Goal: Check status: Check status

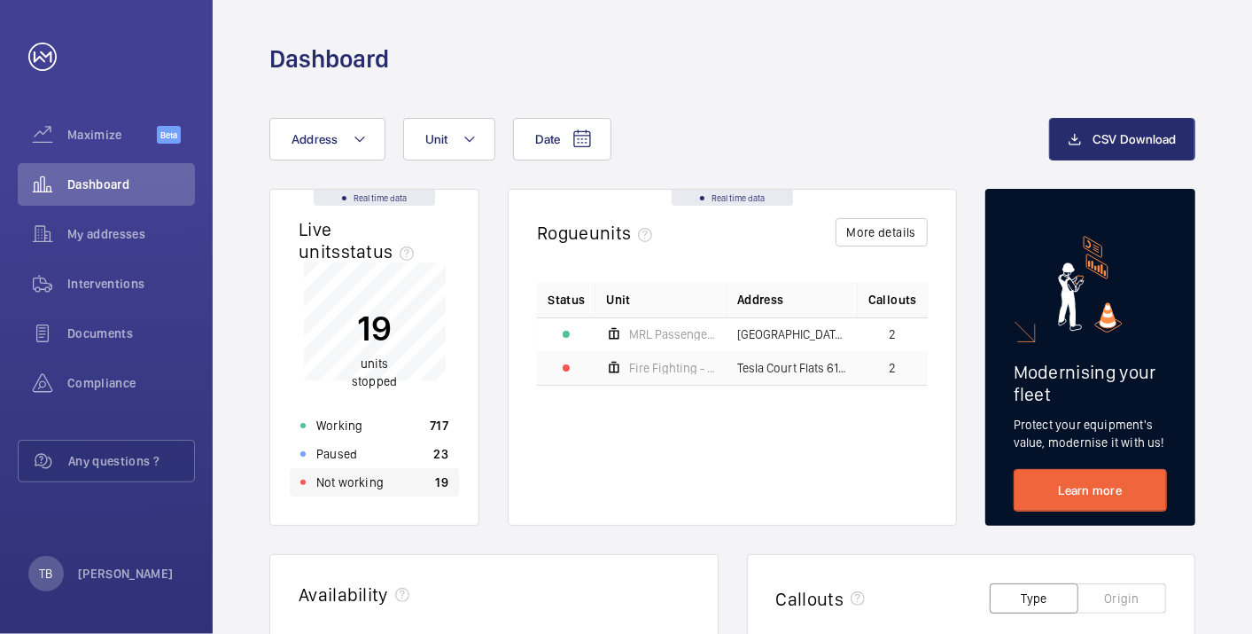
click at [418, 475] on div "Not working 19" at bounding box center [374, 482] width 169 height 28
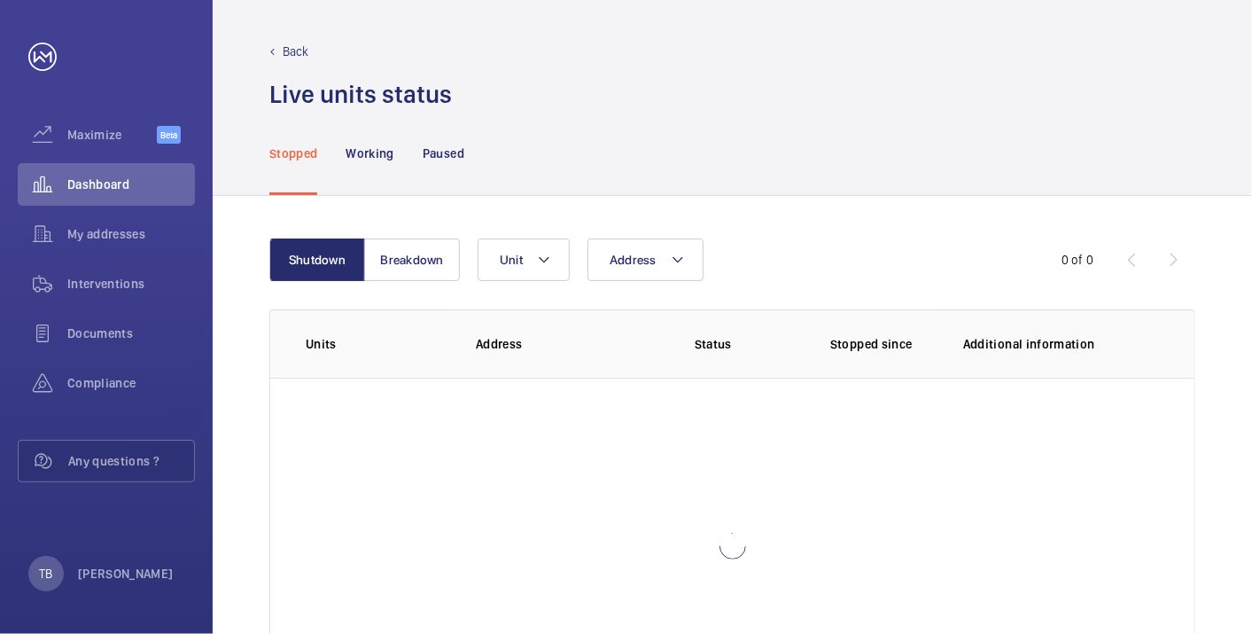
scroll to position [121, 0]
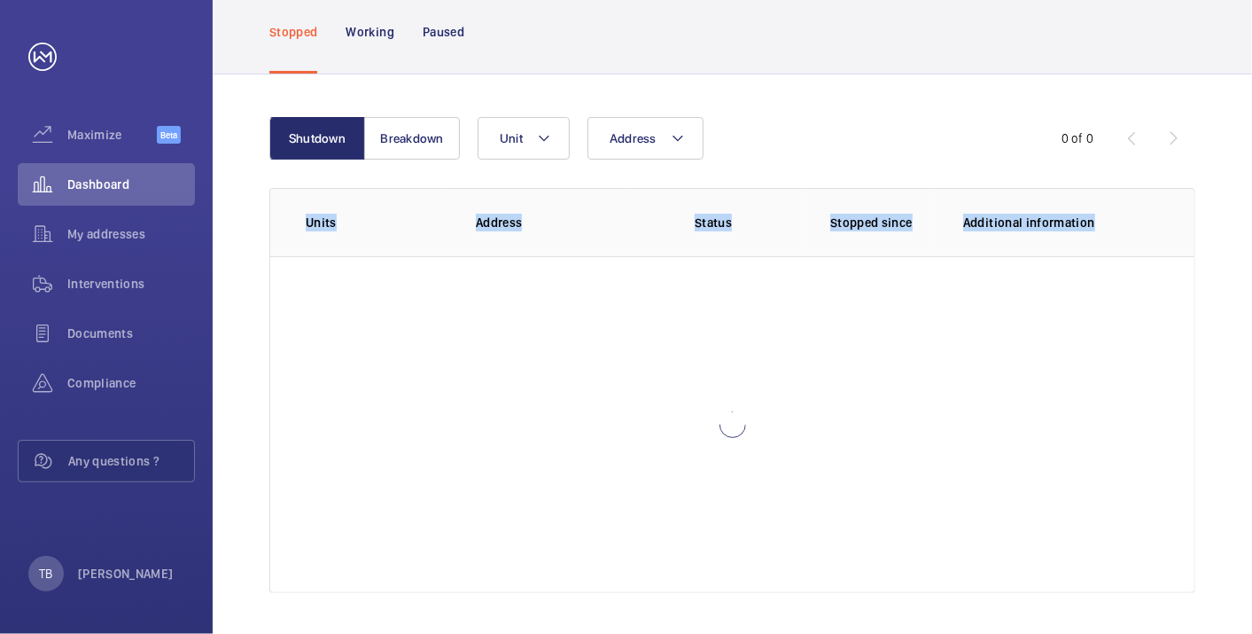
drag, startPoint x: 299, startPoint y: 206, endPoint x: 663, endPoint y: 319, distance: 380.6
click at [663, 319] on div "Units Address Status Stopped since Additional information" at bounding box center [732, 390] width 926 height 405
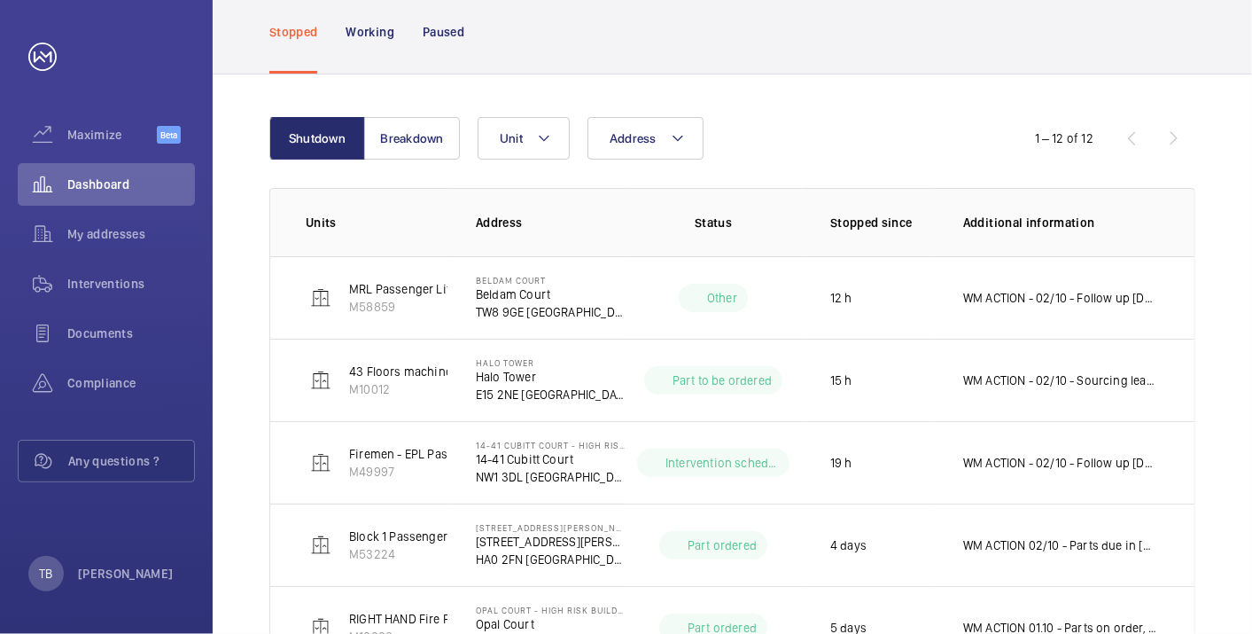
drag, startPoint x: 663, startPoint y: 319, endPoint x: 835, endPoint y: 68, distance: 304.0
click at [835, 68] on div "Stopped Working Paused" at bounding box center [732, 31] width 926 height 84
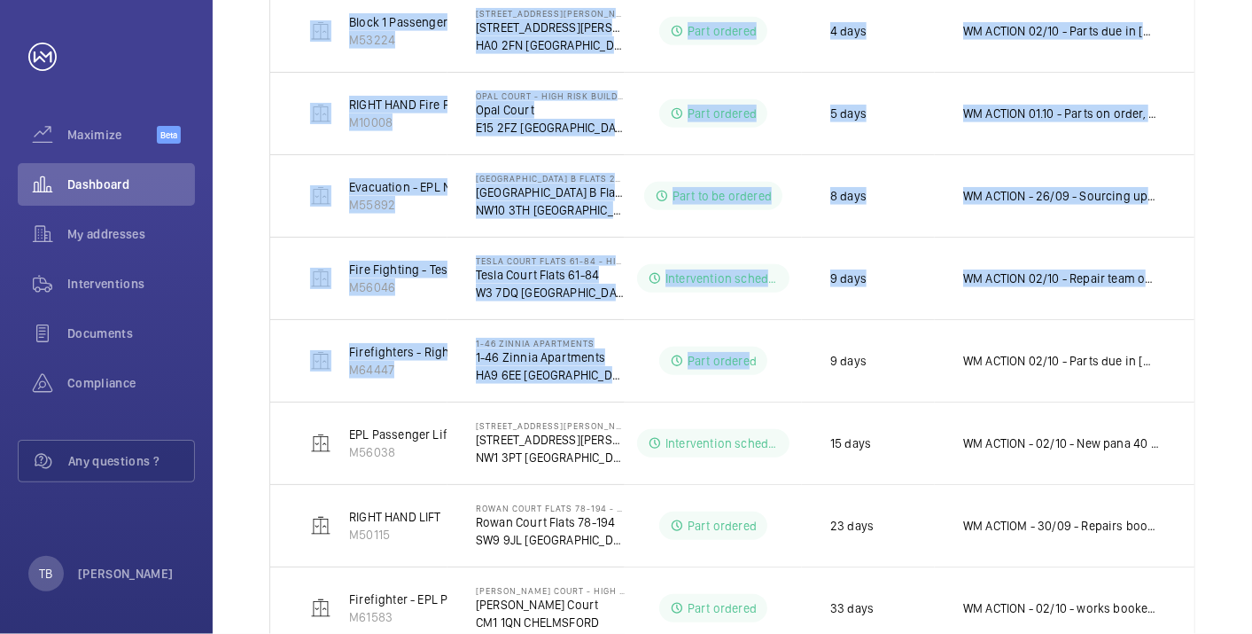
scroll to position [770, 0]
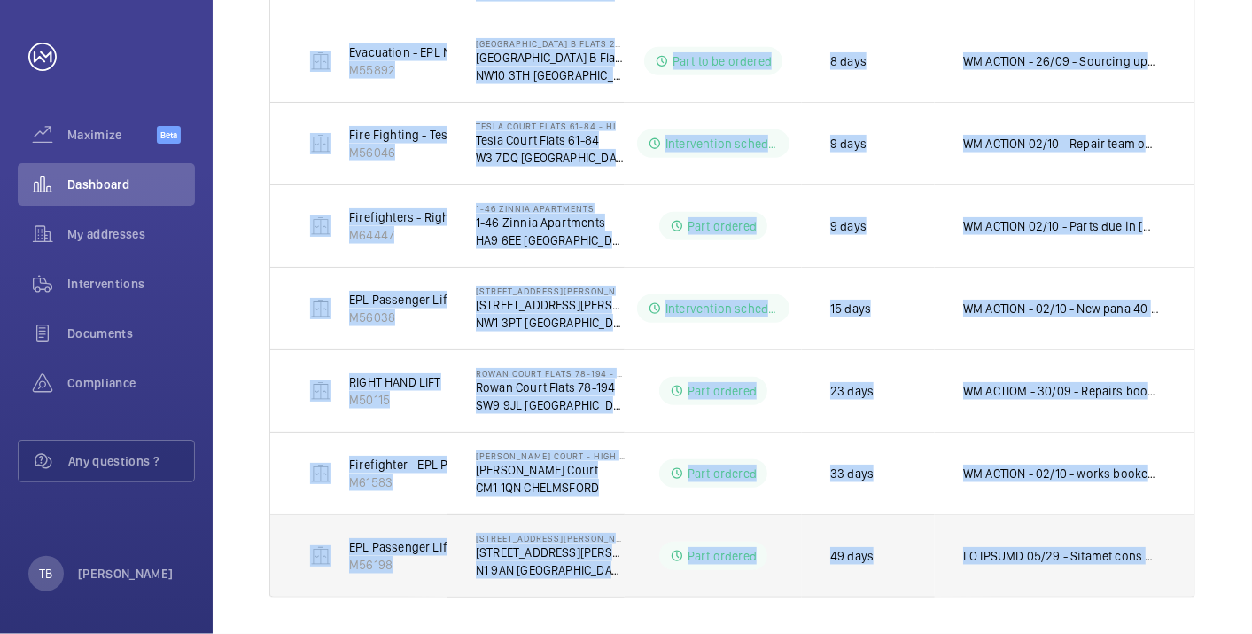
drag, startPoint x: 285, startPoint y: 215, endPoint x: 1165, endPoint y: 551, distance: 941.8
click at [1164, 551] on table "Units Address Status Stopped since Additional information MRL Passenger Lift M5…" at bounding box center [732, 68] width 924 height 1058
copy table "Units Address Status Stopped since Additional information MRL Passenger Lift M5…"
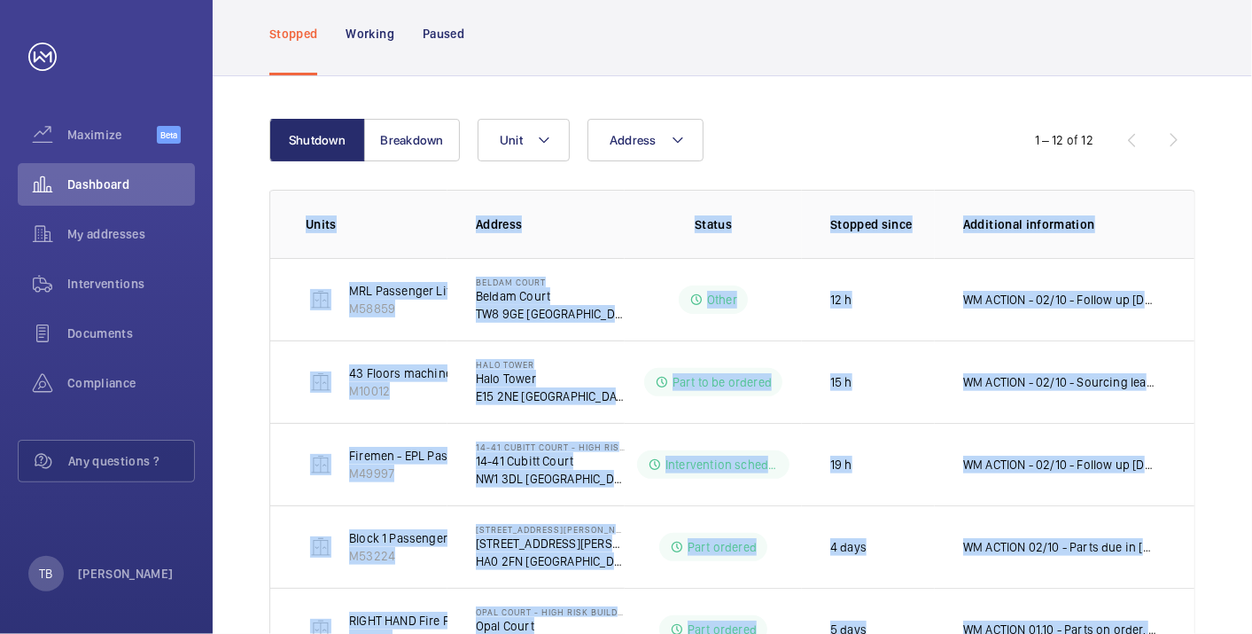
scroll to position [100, 0]
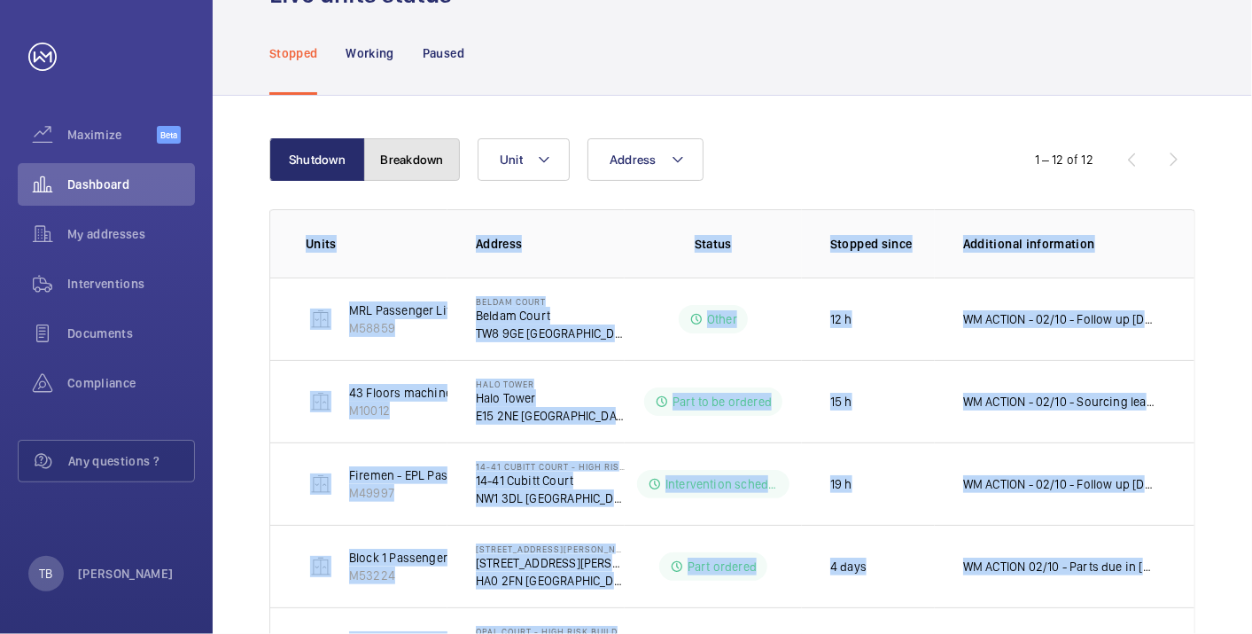
click at [412, 152] on button "Breakdown" at bounding box center [412, 159] width 96 height 43
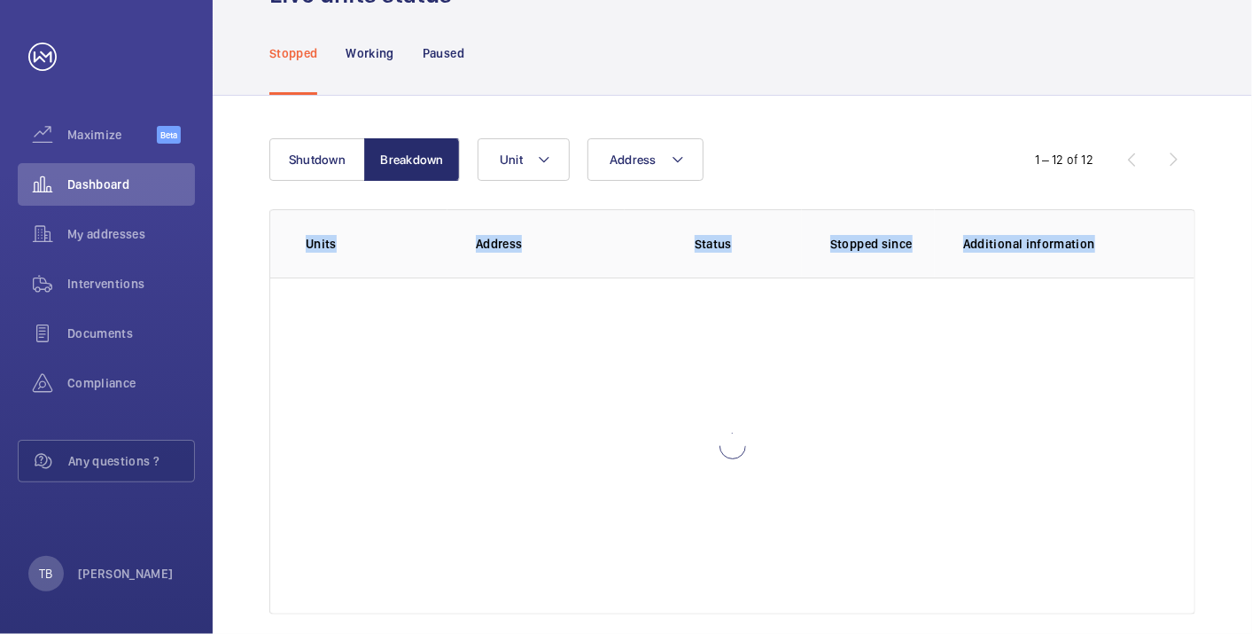
click at [864, 183] on wm-front-table "Shutdown Breakdown Address Unit 1 – 12 of 12 Units Address Status Stopped since…" at bounding box center [732, 376] width 926 height 476
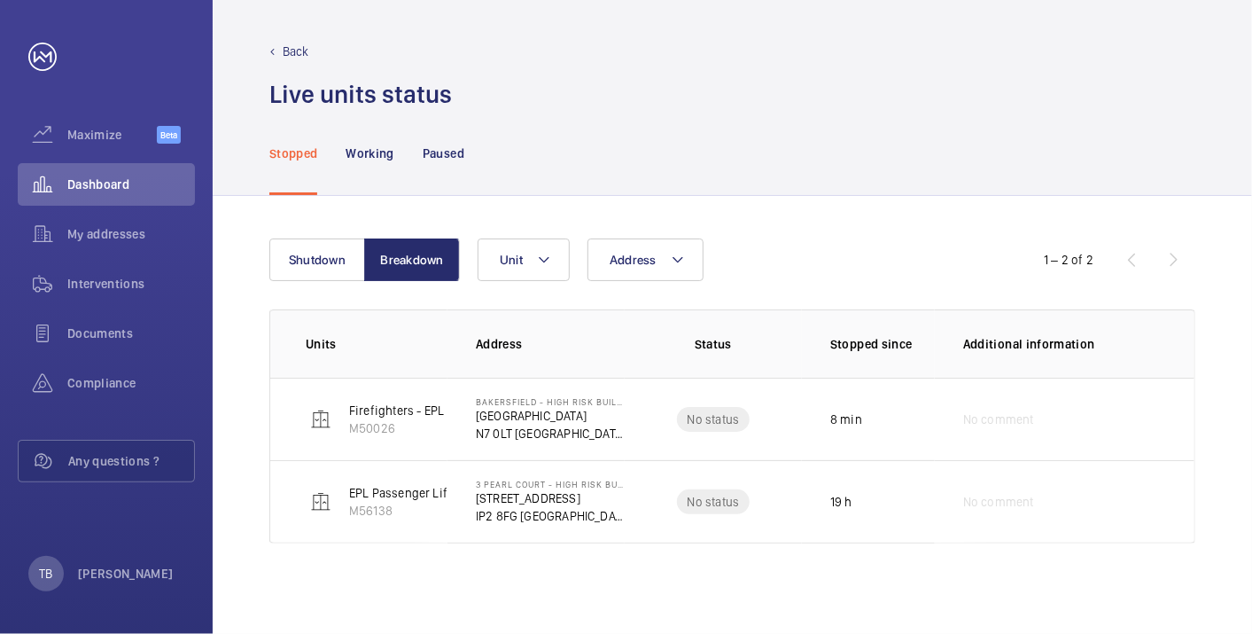
scroll to position [0, 0]
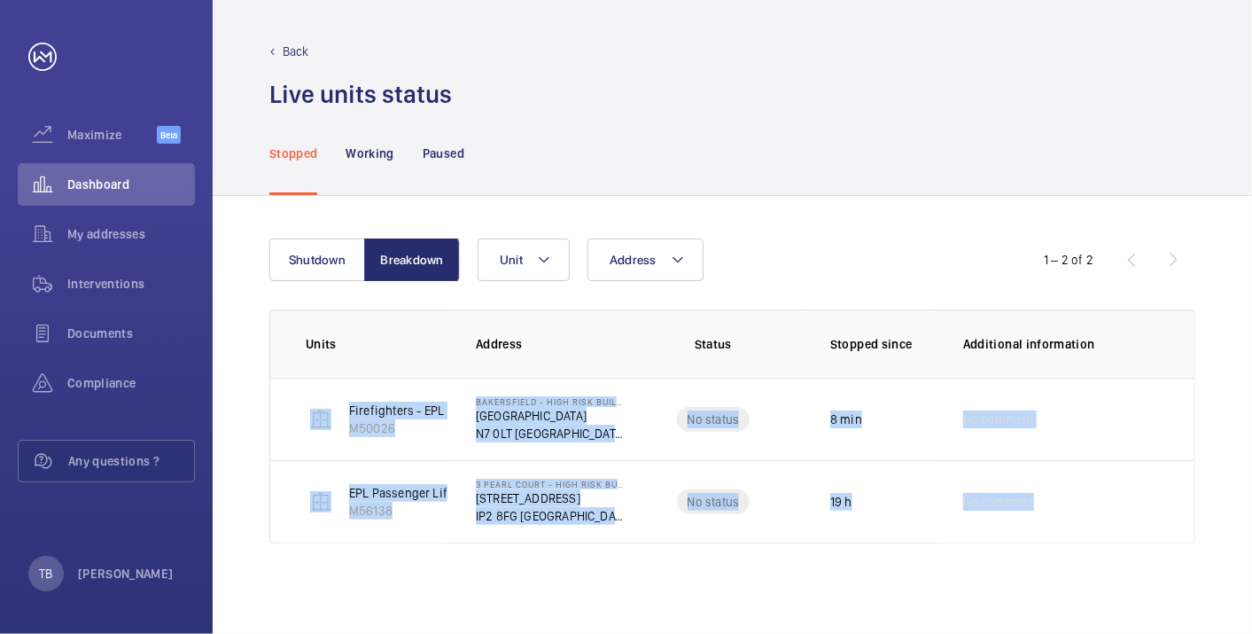
drag, startPoint x: 295, startPoint y: 401, endPoint x: 1179, endPoint y: 548, distance: 896.3
click at [1179, 548] on div "Shutdown Breakdown Address Unit 1 – 2 of 2 Units Address Status Stopped since A…" at bounding box center [732, 415] width 1039 height 438
copy tbody "Firefighters - EPL Passenger Lift No 1 M50026 Bakersfield - High Risk Building …"
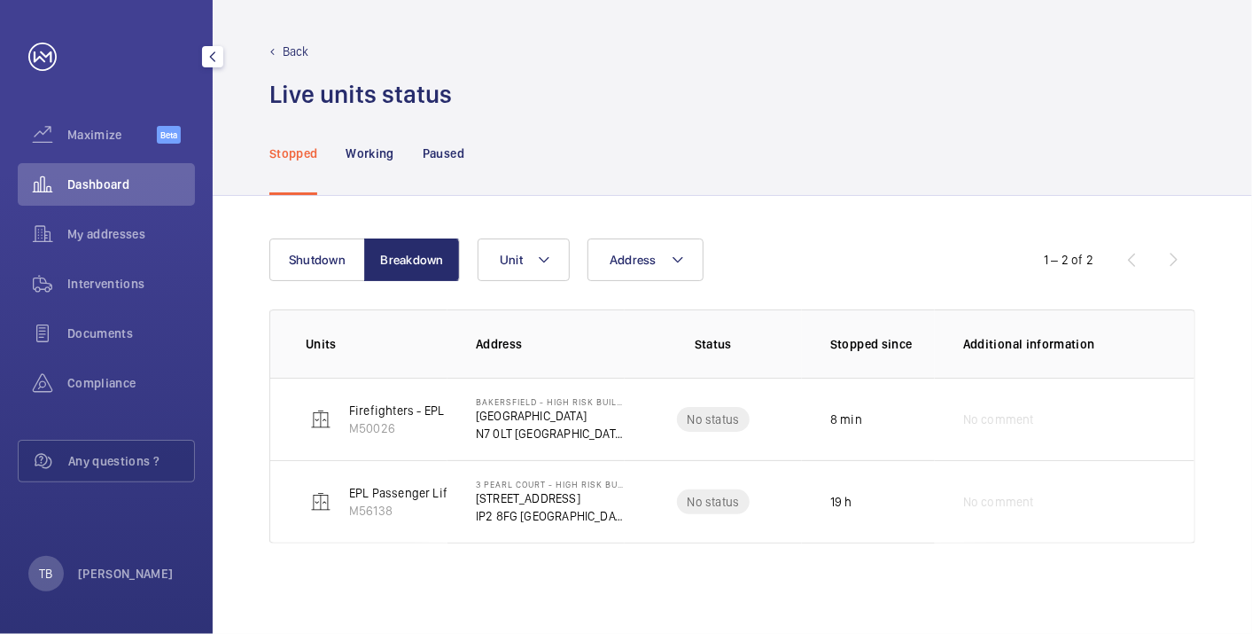
click at [147, 180] on span "Dashboard" at bounding box center [131, 184] width 128 height 18
